Goal: Transaction & Acquisition: Book appointment/travel/reservation

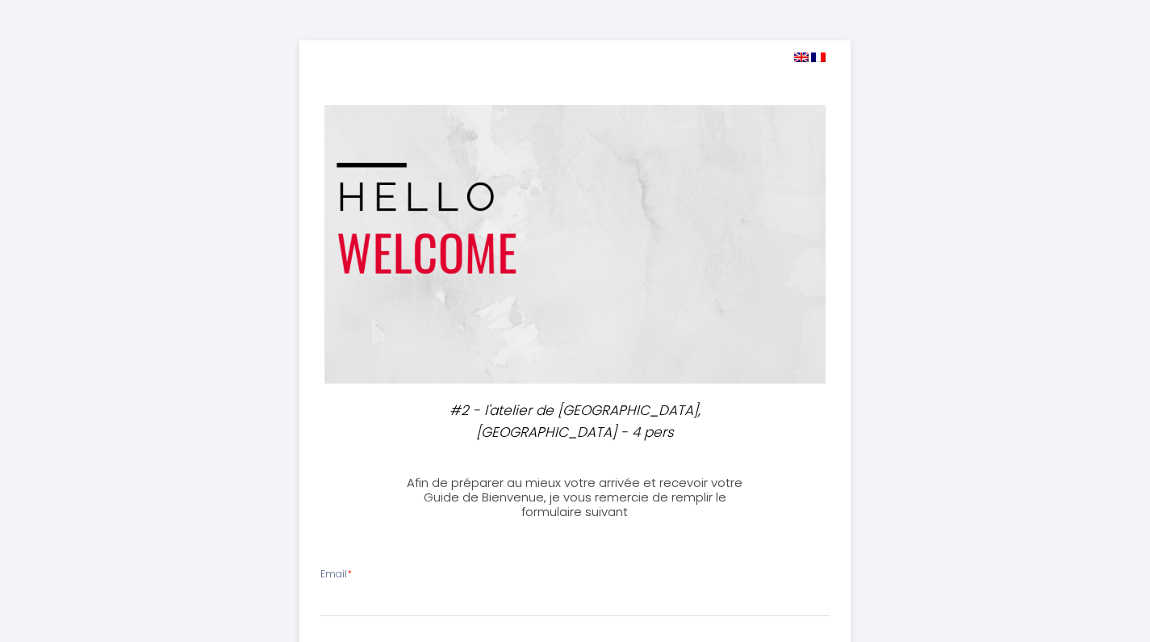
select select
click at [799, 57] on img at bounding box center [801, 57] width 15 height 10
select select
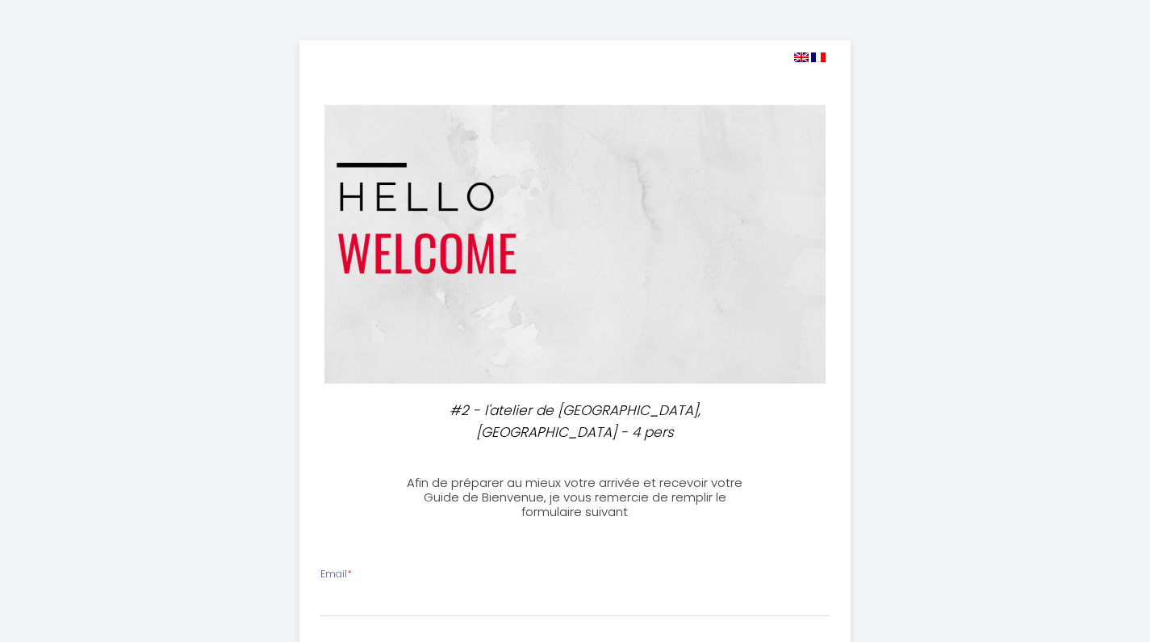
click at [822, 61] on img at bounding box center [818, 57] width 15 height 10
select select
click at [803, 54] on img at bounding box center [801, 57] width 15 height 10
select select
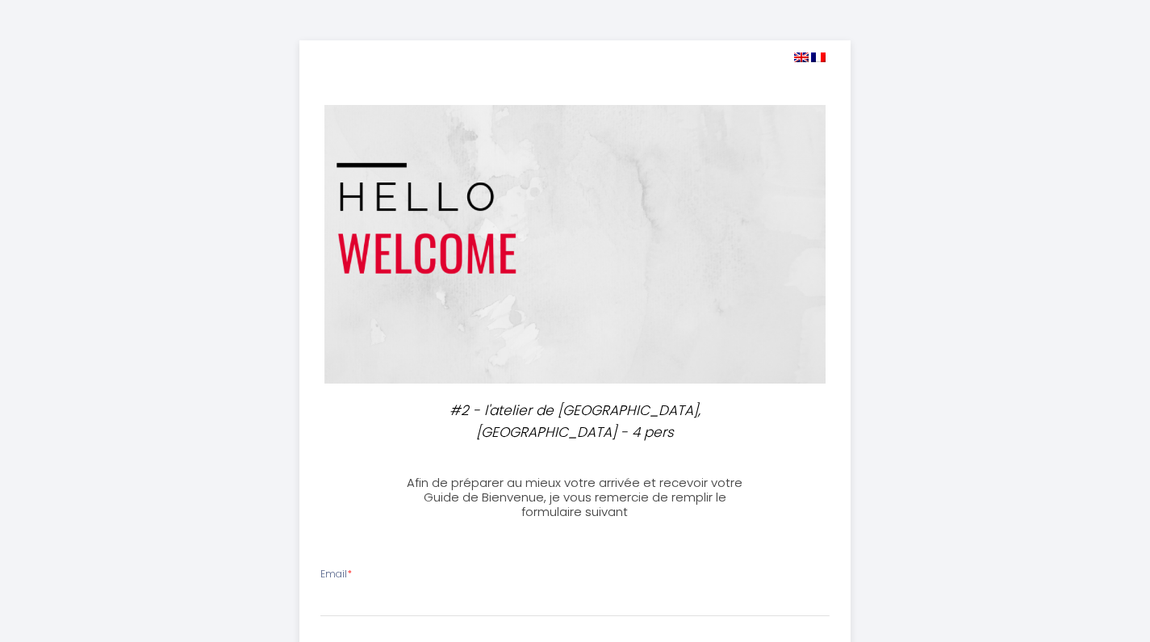
select select
click at [781, 186] on img at bounding box center [576, 244] width 502 height 278
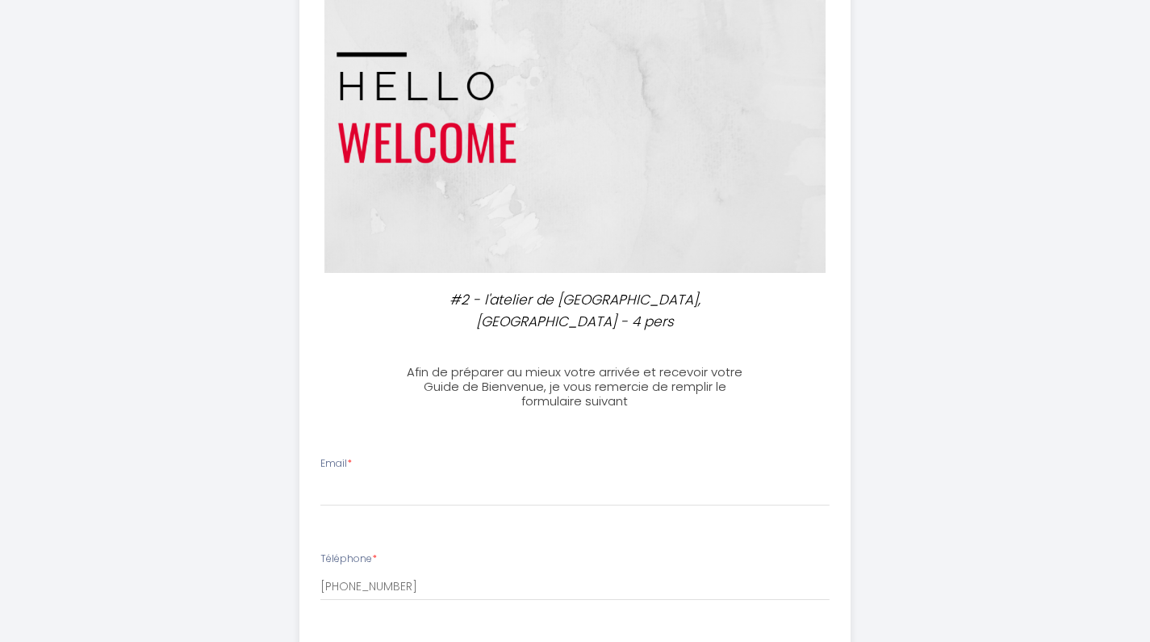
scroll to position [114, 0]
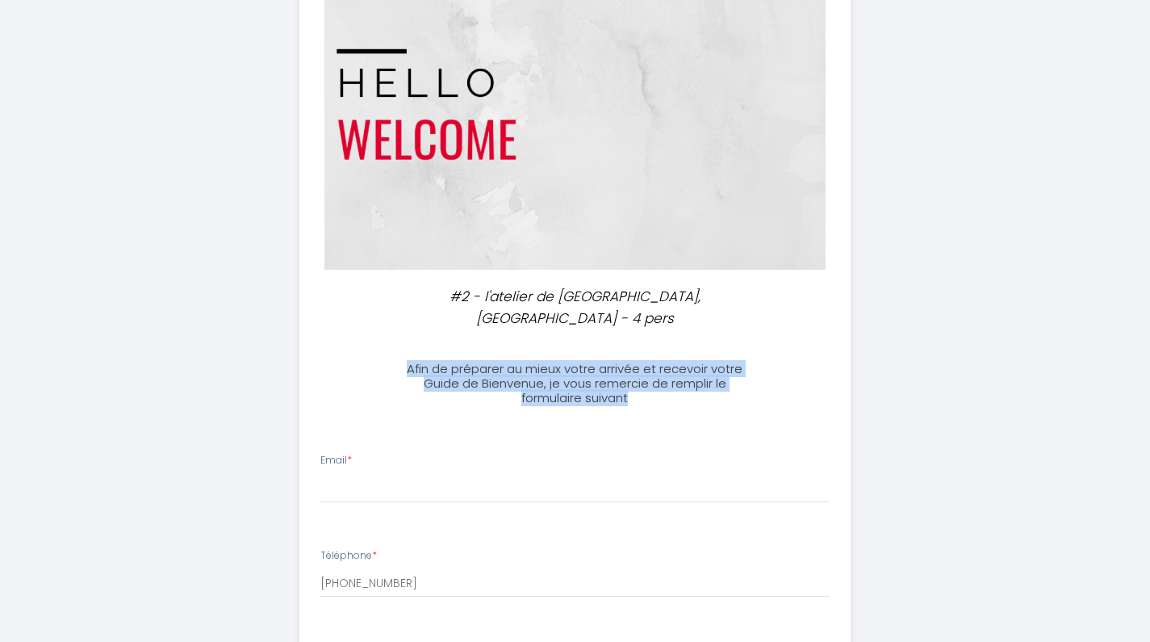
drag, startPoint x: 659, startPoint y: 393, endPoint x: 408, endPoint y: 361, distance: 253.1
click at [408, 362] on h3 "Afin de préparer au mieux votre arrivée et recevoir votre Guide de Bienvenue, j…" at bounding box center [575, 384] width 359 height 44
copy h3 "Afin de préparer au mieux votre arrivée et recevoir votre Guide de Bienvenue, j…"
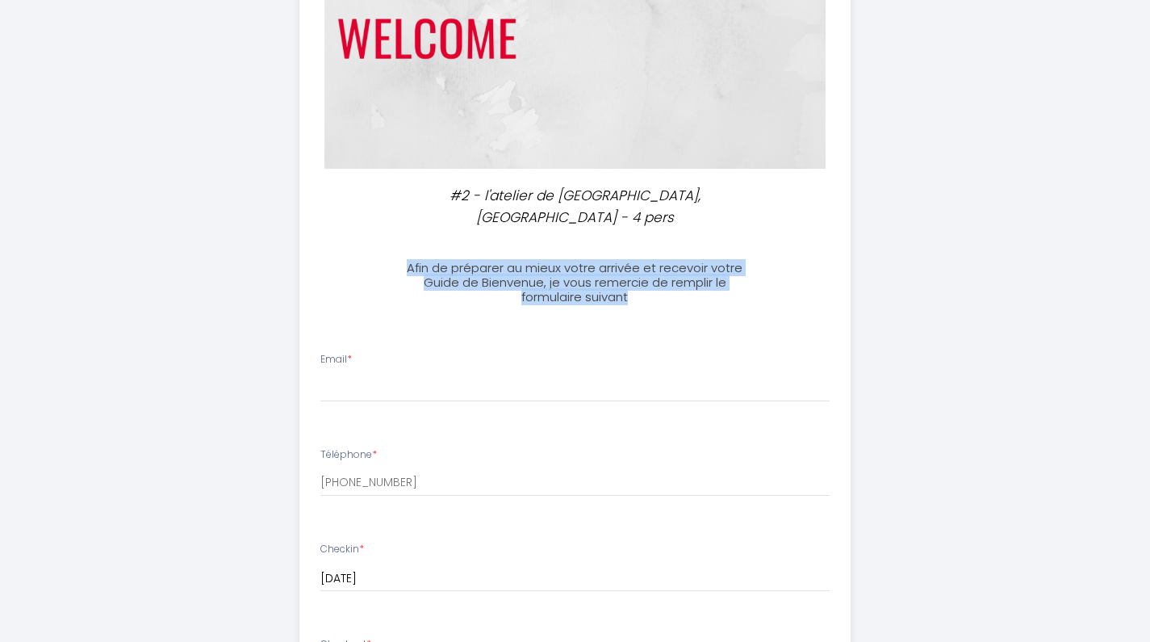
scroll to position [283, 0]
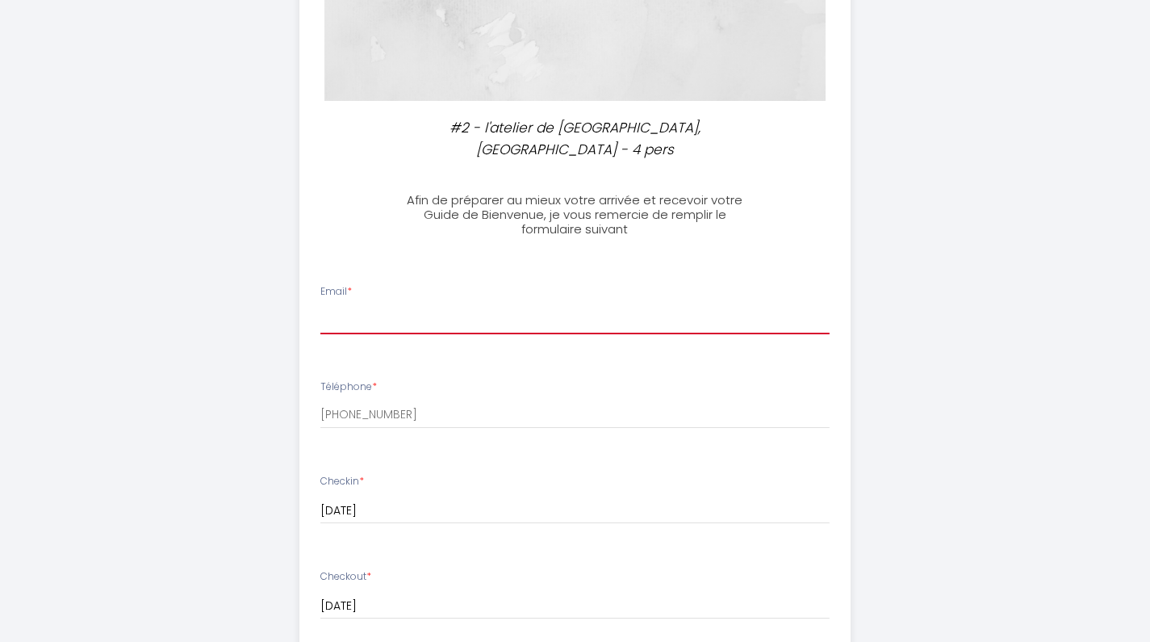
click at [393, 308] on input "Email *" at bounding box center [574, 319] width 509 height 29
type input "[EMAIL_ADDRESS][DOMAIN_NAME]"
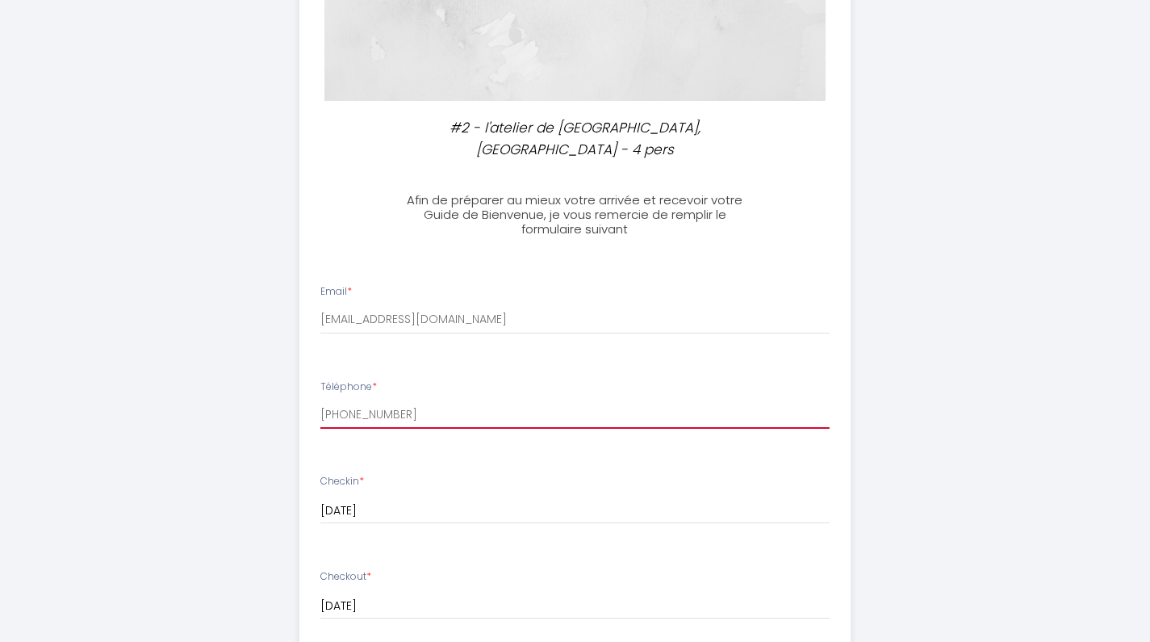
click at [450, 412] on input "[PHONE_NUMBER]" at bounding box center [574, 414] width 509 height 29
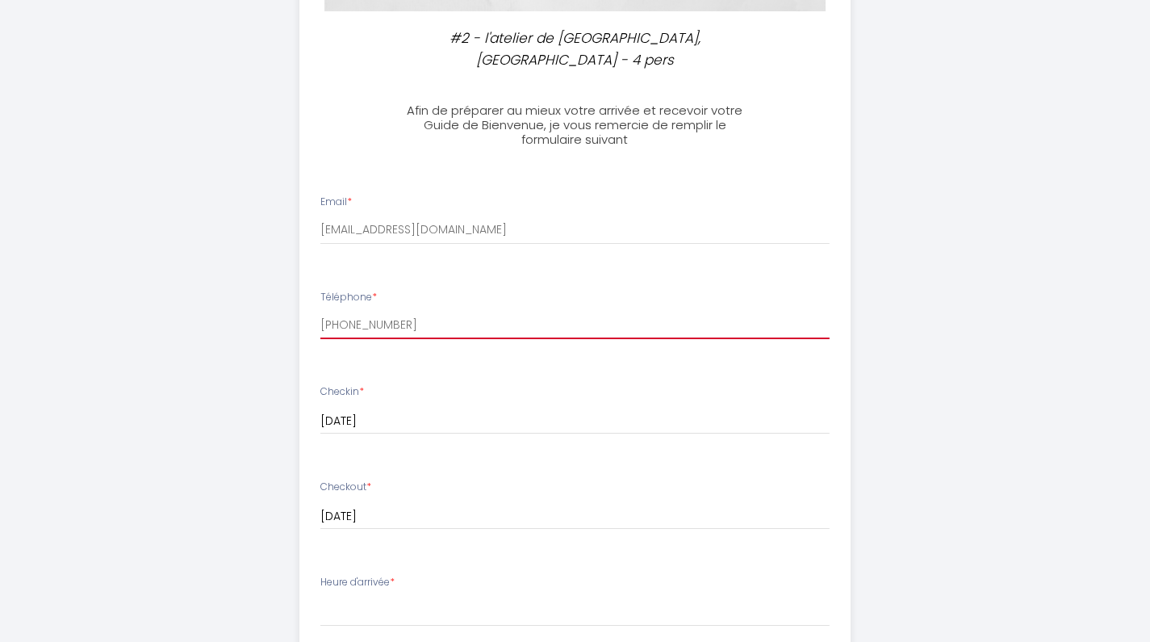
scroll to position [412, 0]
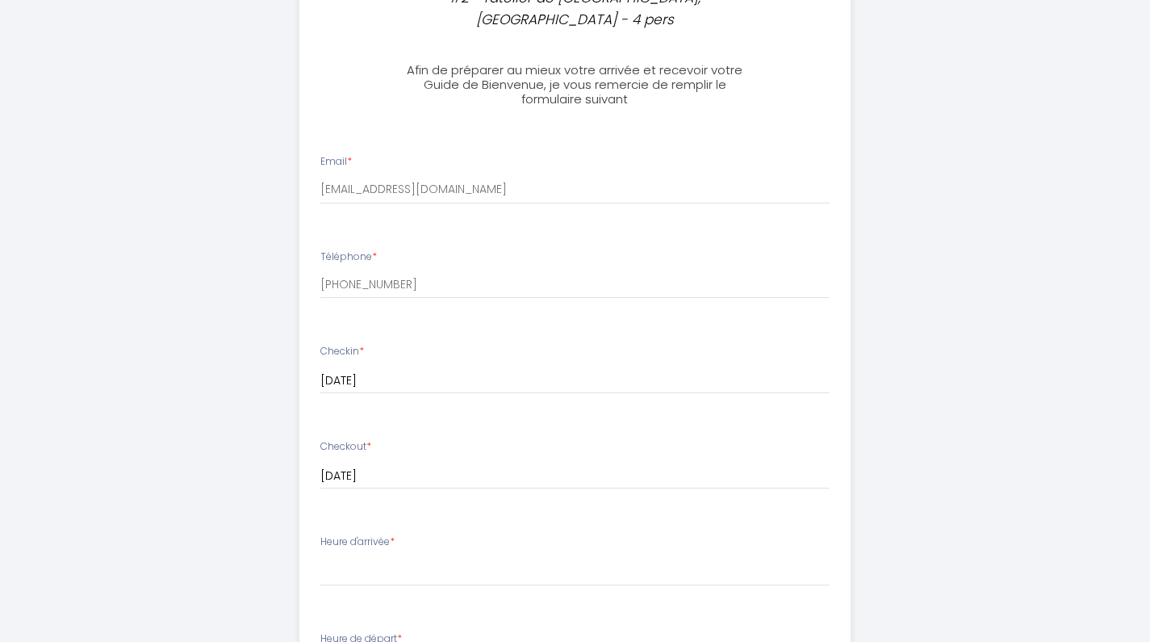
click at [923, 375] on div "#2 - l'atelier de [GEOGRAPHIC_DATA], hyper centre - 4 pers Afin de préparer au …" at bounding box center [575, 368] width 827 height 1560
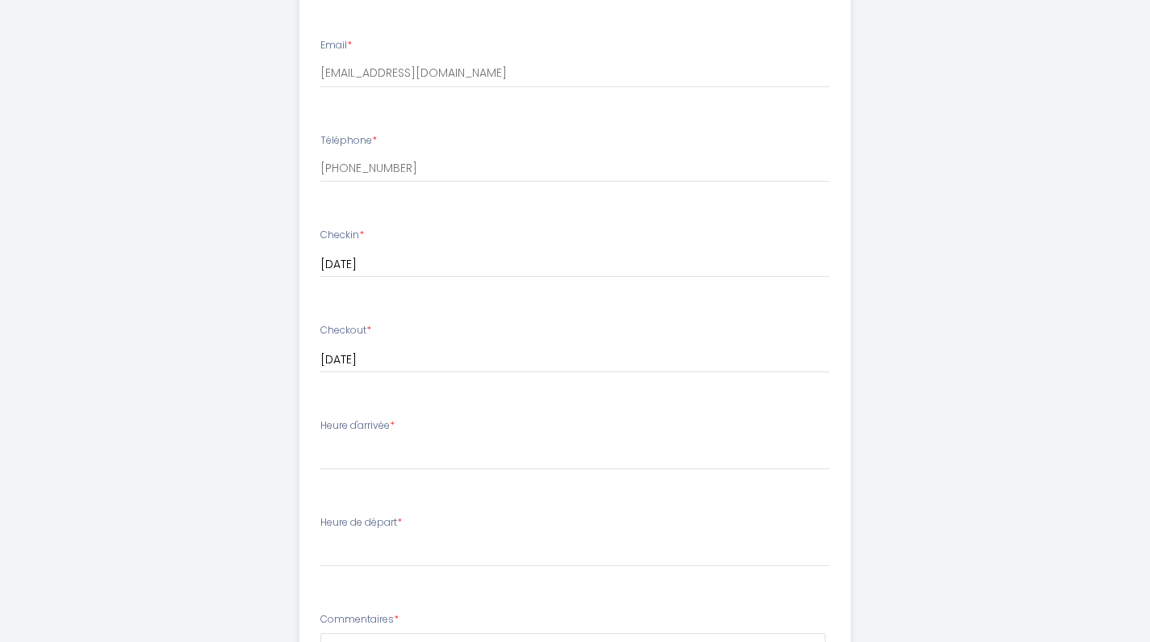
scroll to position [541, 0]
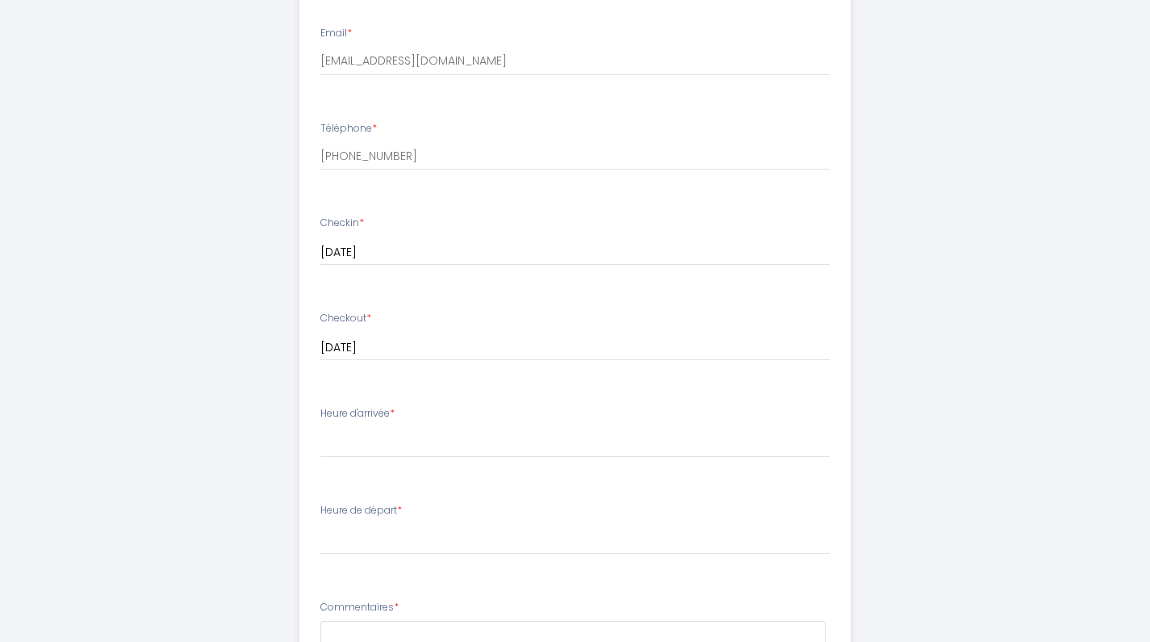
click at [450, 245] on input "[DATE]" at bounding box center [574, 252] width 509 height 21
click at [959, 287] on div "#2 - l'atelier de [GEOGRAPHIC_DATA], hyper centre - 4 pers Afin de préparer au …" at bounding box center [575, 239] width 827 height 1560
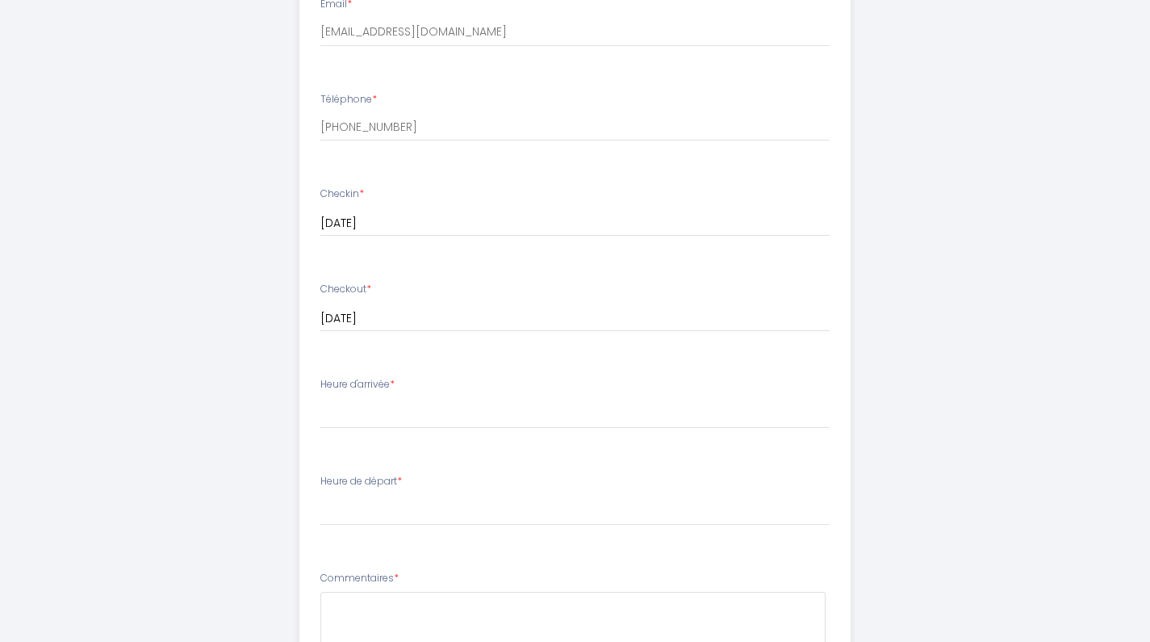
scroll to position [595, 0]
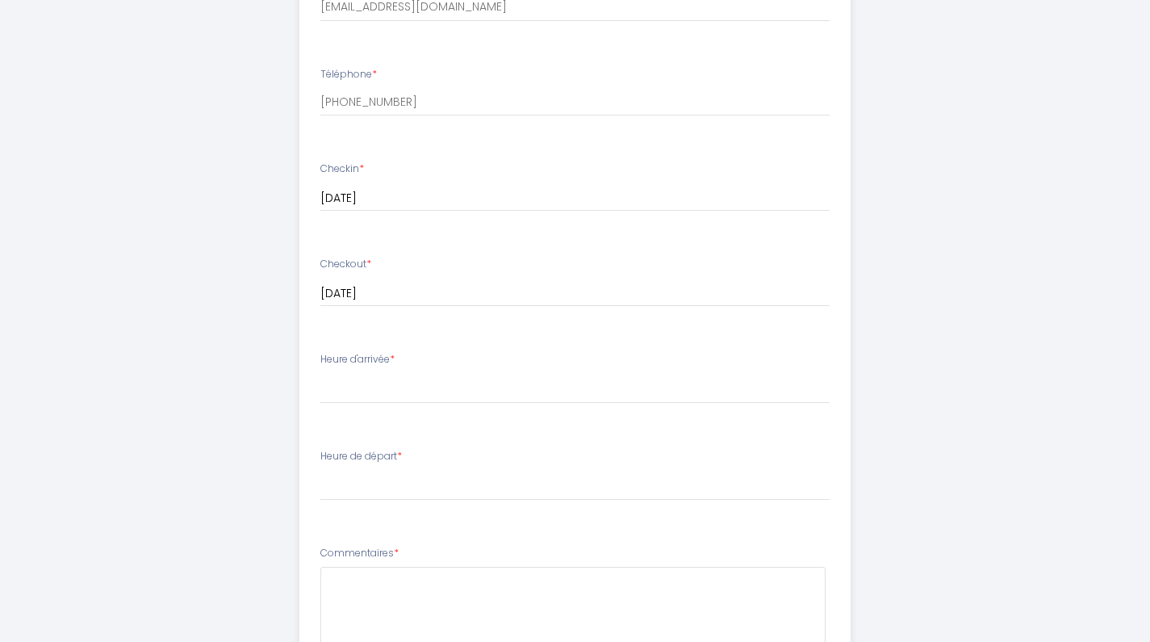
drag, startPoint x: 392, startPoint y: 354, endPoint x: 321, endPoint y: 356, distance: 70.2
click at [320, 354] on label "Heure d'arrivée *" at bounding box center [357, 359] width 74 height 15
copy label "Heure d'arrivée"
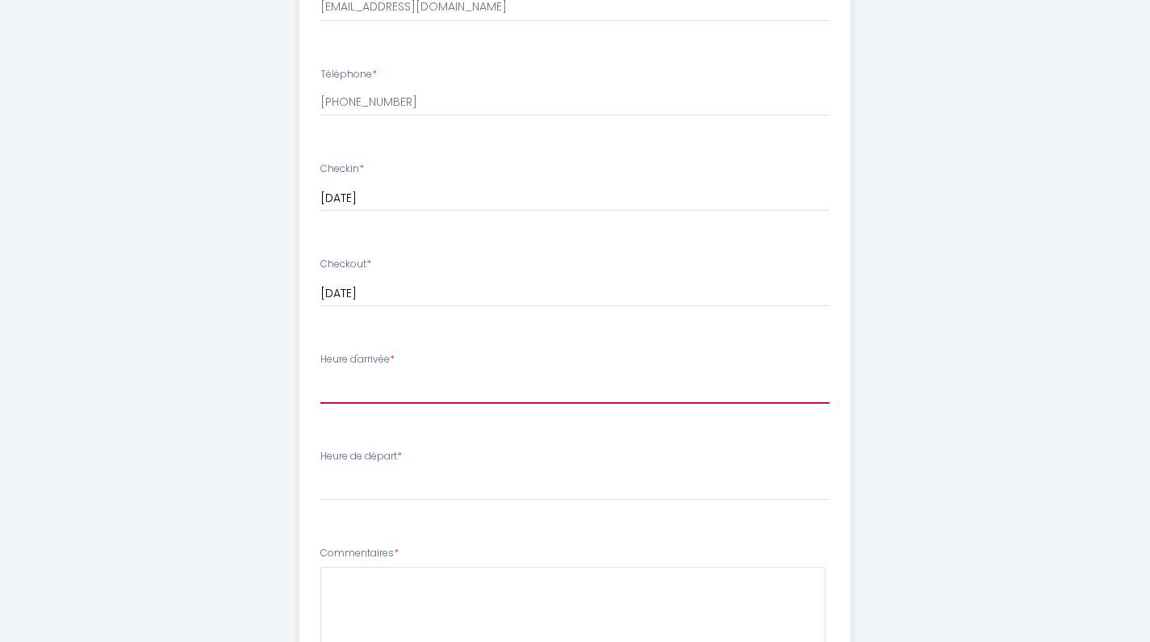
select select "17:00"
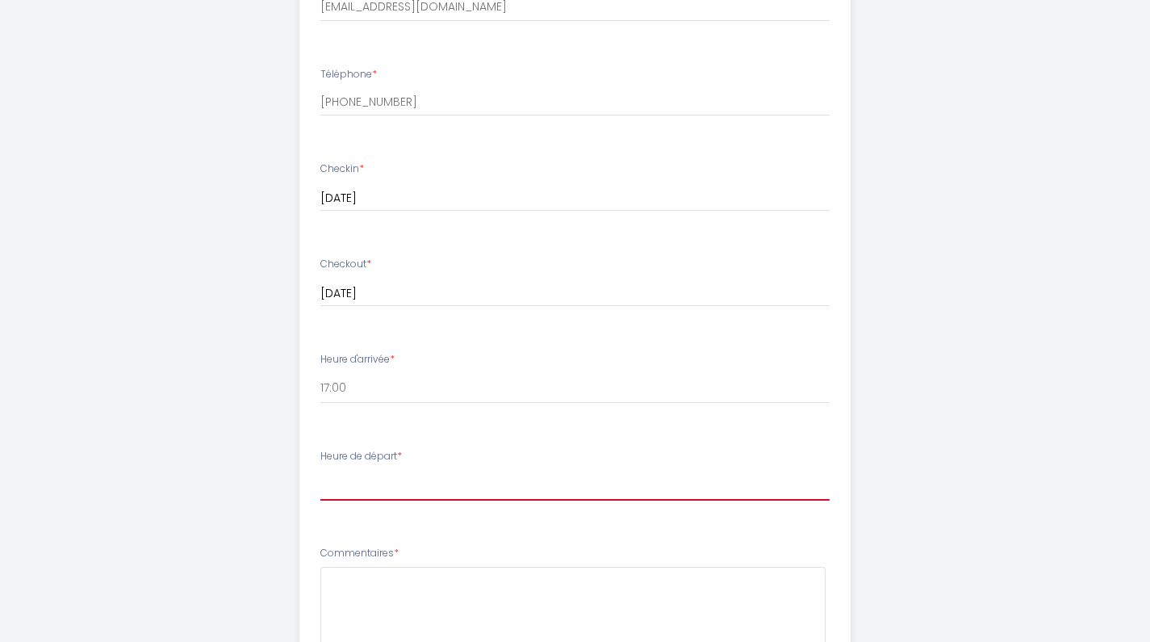
select select "10:00"
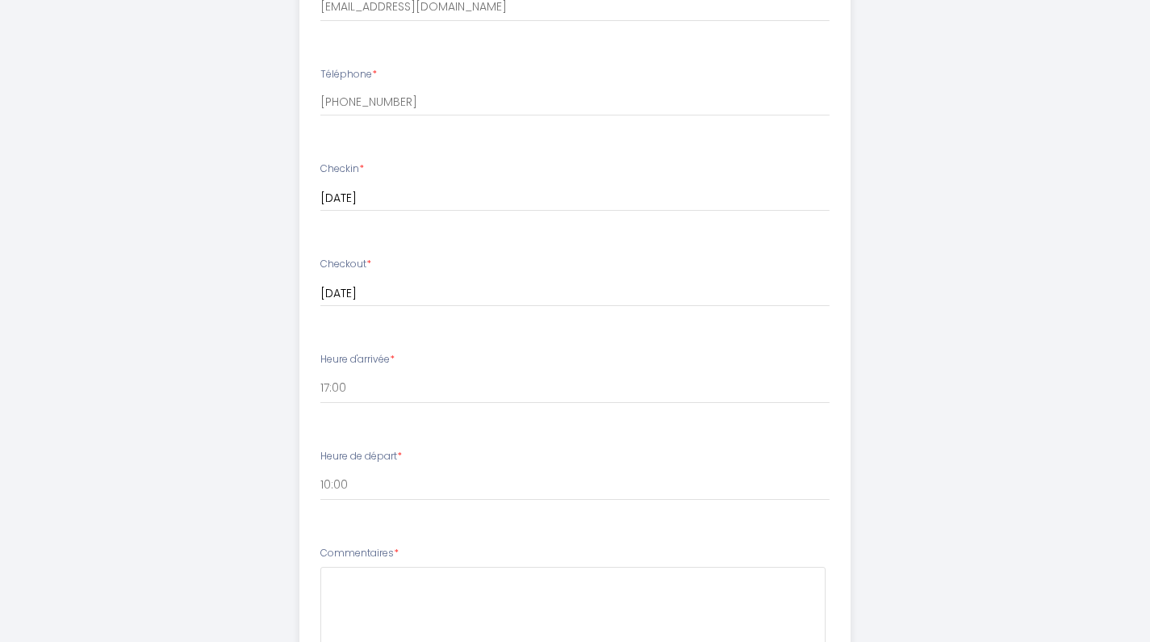
click at [940, 372] on div "#2 - l'atelier de [GEOGRAPHIC_DATA], hyper centre - 4 pers Afin de préparer au …" at bounding box center [575, 185] width 827 height 1560
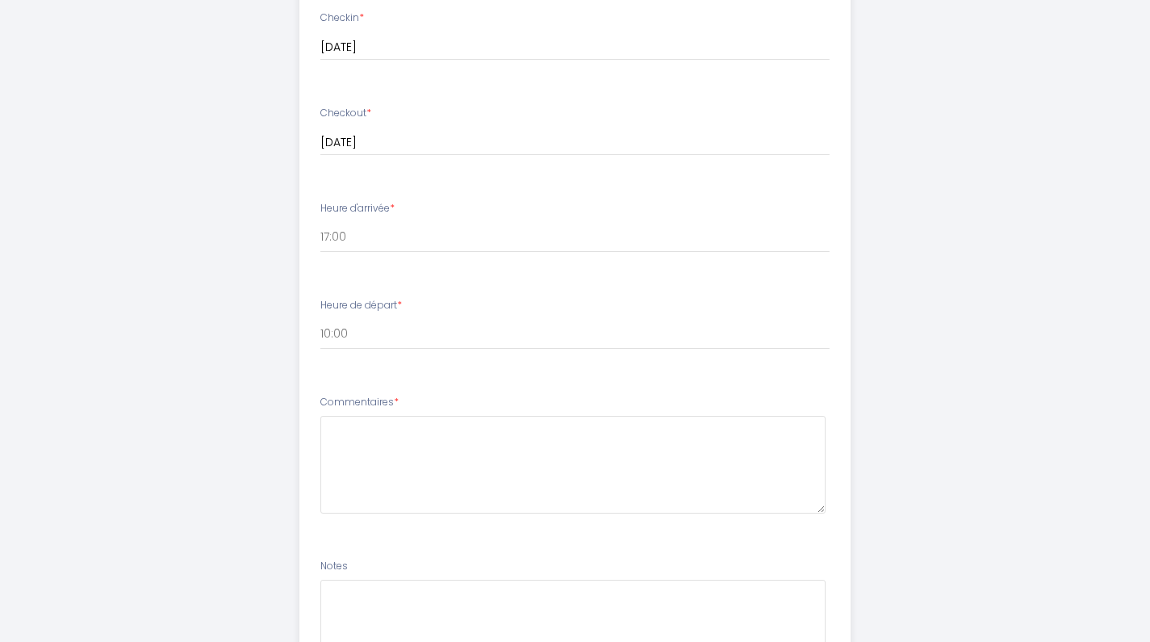
scroll to position [753, 0]
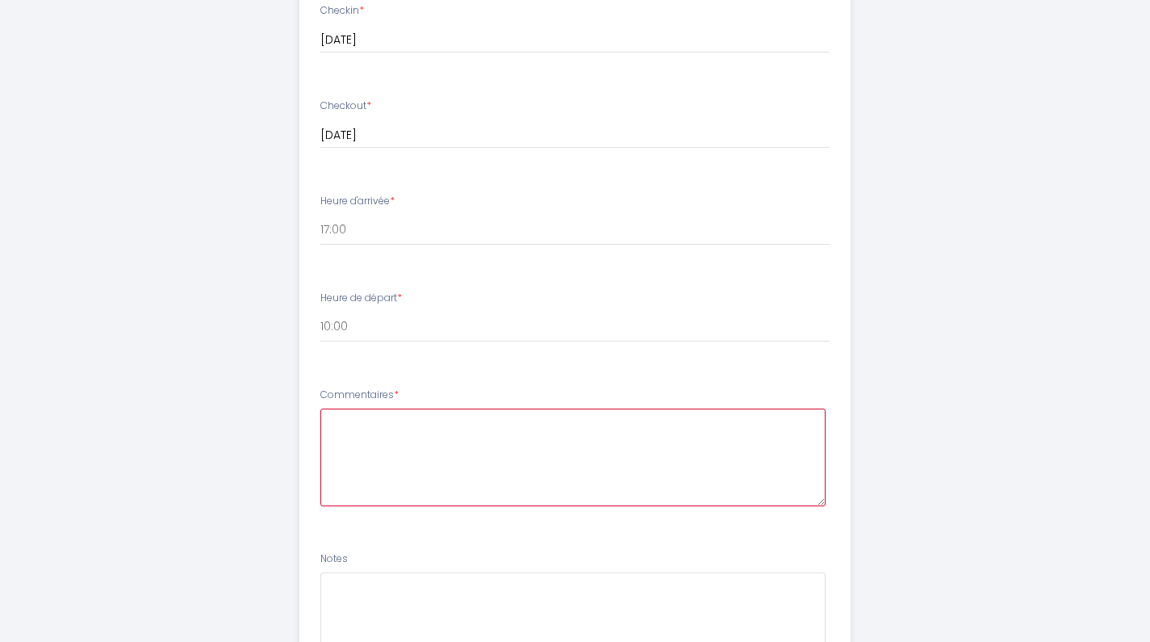
click at [584, 454] on textarea at bounding box center [572, 457] width 505 height 98
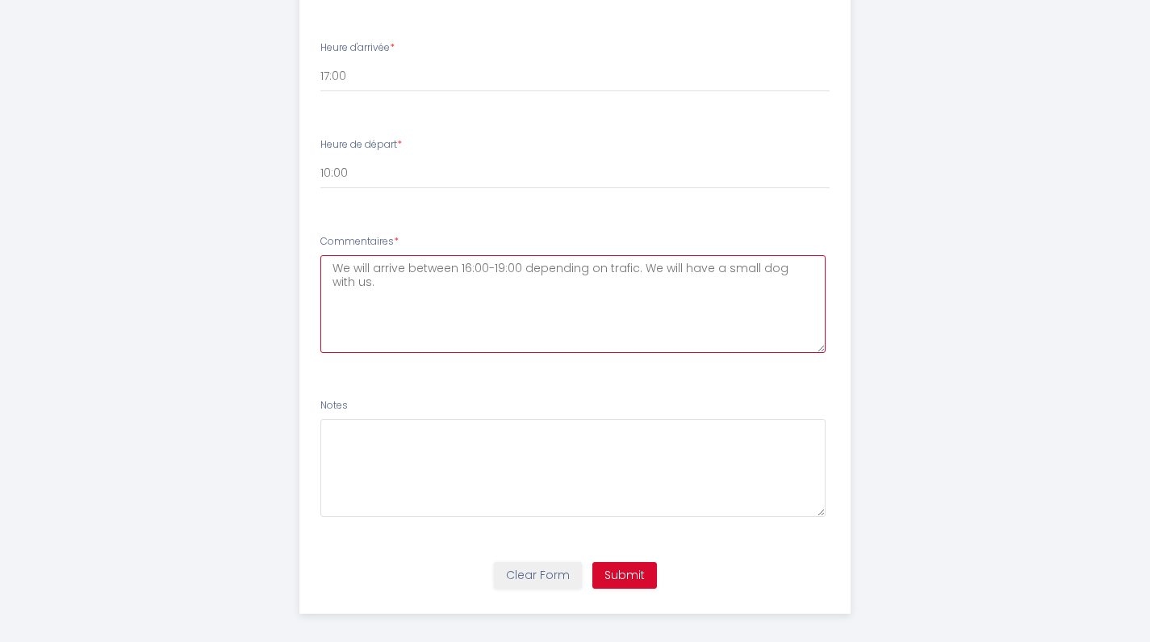
scroll to position [906, 0]
click at [467, 261] on textarea "We will arrive between 16:00-19:00 depending on trafic. We will have a small do…" at bounding box center [572, 305] width 505 height 98
click at [634, 289] on textarea "We will arrive between 17:00-19:00 depending on trafic. We will have a small do…" at bounding box center [572, 305] width 505 height 98
type textarea "We will arrive between 17:00-19:00 depending on trafic. We will have a small do…"
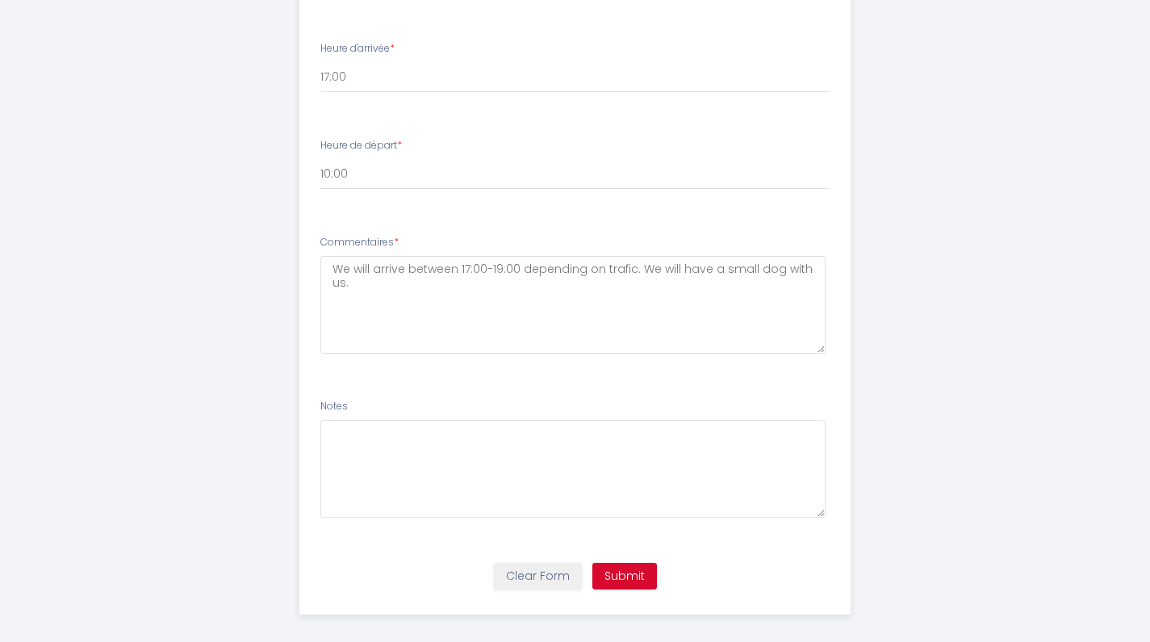
click at [638, 565] on button "Submit" at bounding box center [625, 576] width 65 height 27
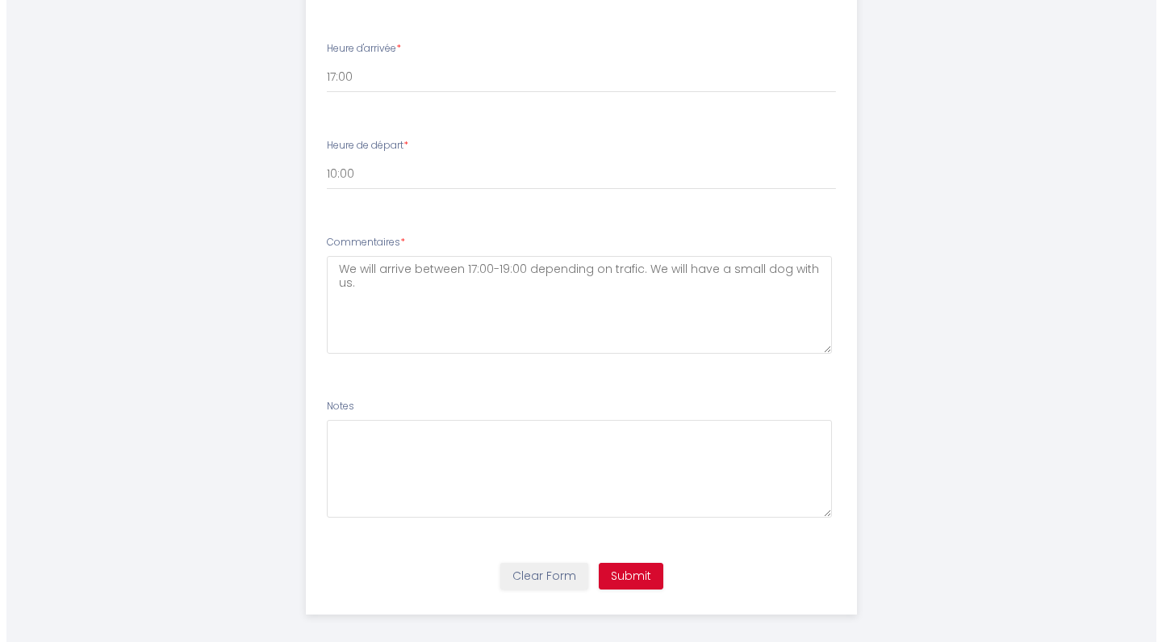
scroll to position [0, 0]
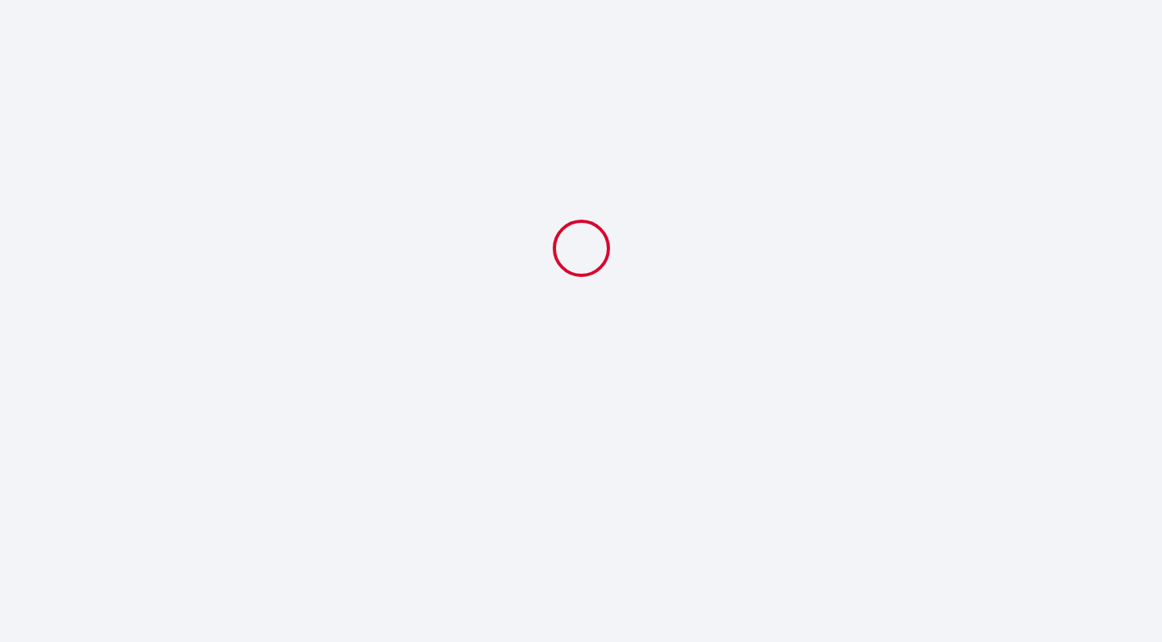
select select "17:00"
select select "10:00"
